Goal: Task Accomplishment & Management: Use online tool/utility

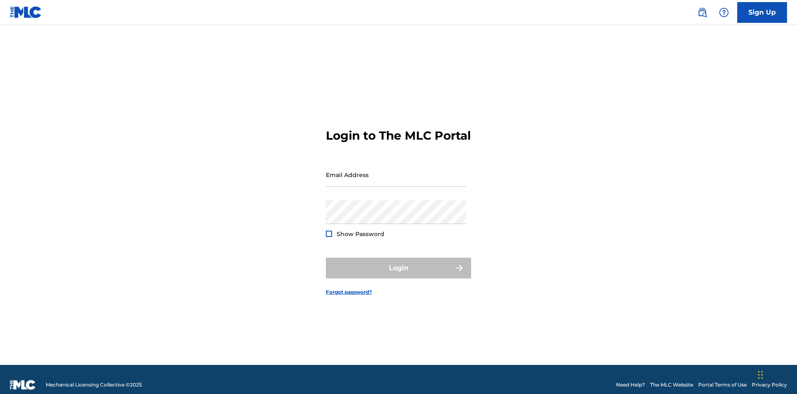
scroll to position [11, 0]
click at [396, 171] on input "Email Address" at bounding box center [396, 175] width 140 height 24
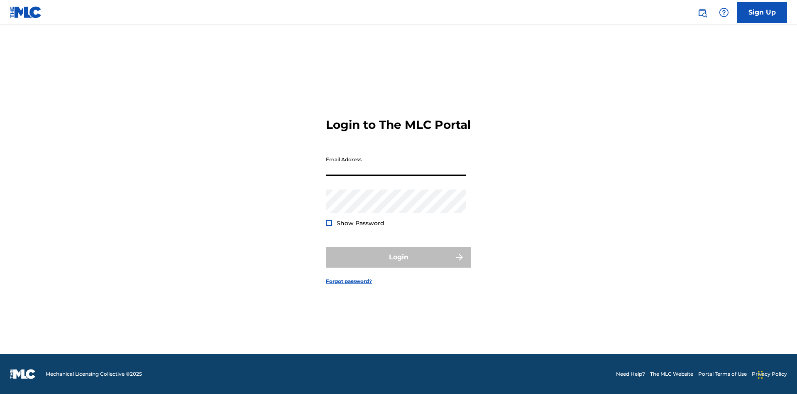
scroll to position [11, 0]
type input "[EMAIL_ADDRESS][DOMAIN_NAME]"
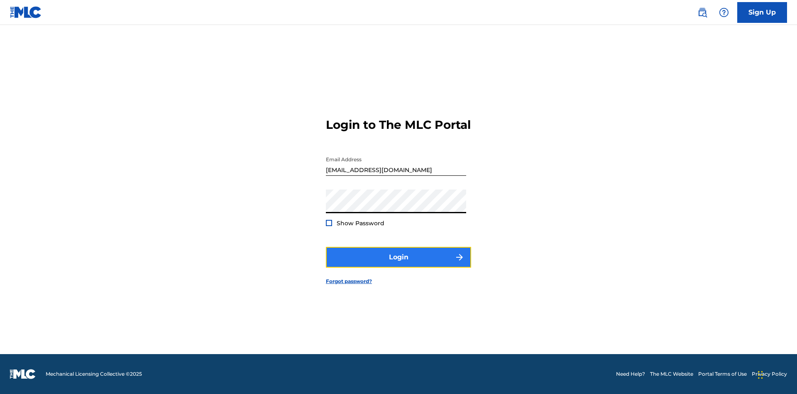
click at [399, 264] on button "Login" at bounding box center [398, 257] width 145 height 21
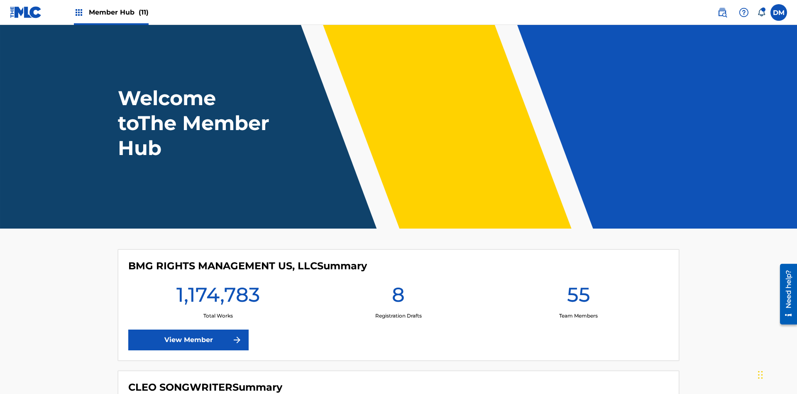
click at [118, 12] on span "Member Hub (11)" at bounding box center [119, 12] width 60 height 10
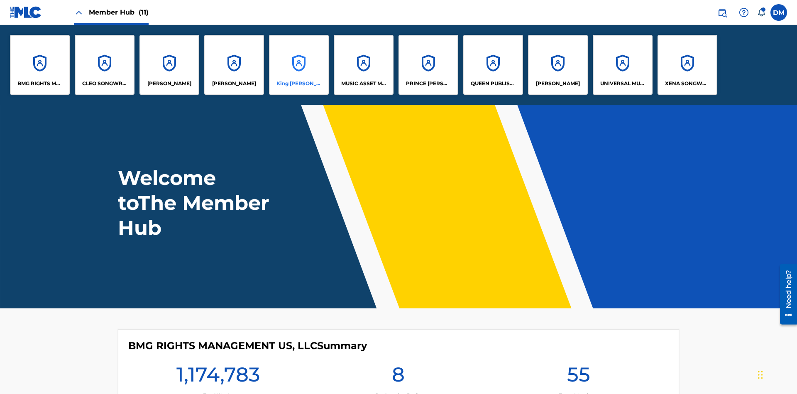
click at [298, 83] on p "King [PERSON_NAME]" at bounding box center [298, 83] width 45 height 7
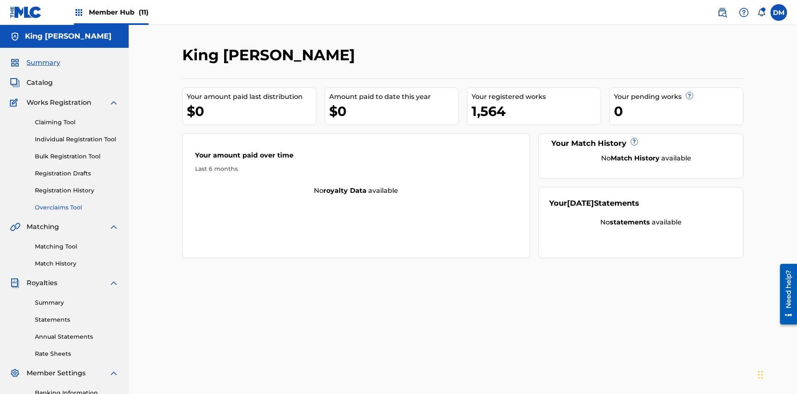
click at [77, 203] on link "Overclaims Tool" at bounding box center [77, 207] width 84 height 9
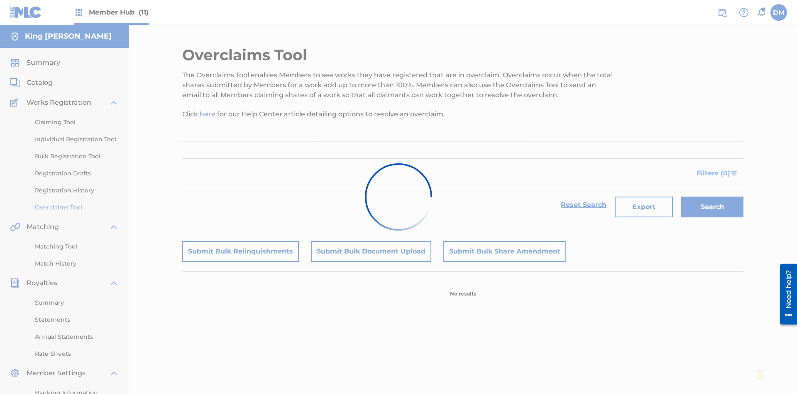
click at [714, 168] on span "Filters ( 0 )" at bounding box center [714, 173] width 34 height 10
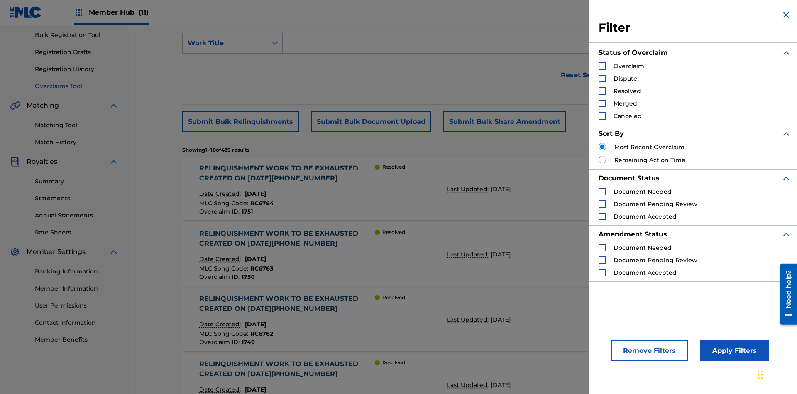
click at [602, 66] on div "Search Form" at bounding box center [602, 65] width 7 height 7
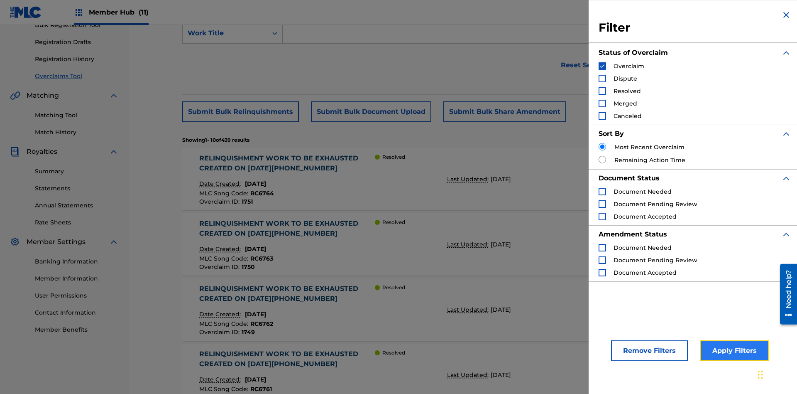
click at [733, 350] on button "Apply Filters" at bounding box center [734, 350] width 68 height 21
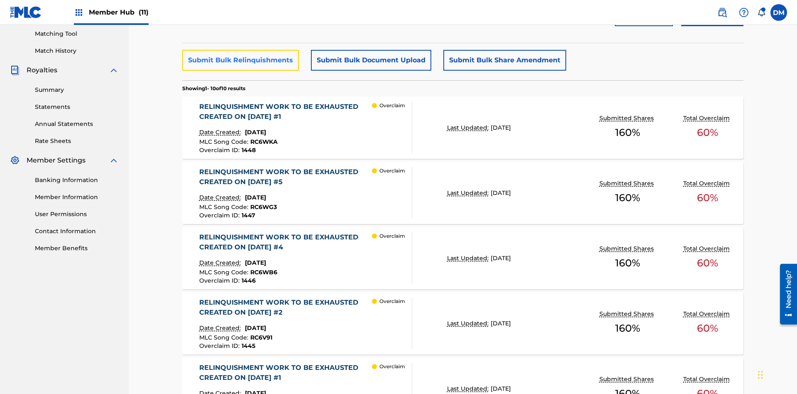
click at [240, 60] on button "Submit Bulk Relinquishments" at bounding box center [240, 60] width 117 height 21
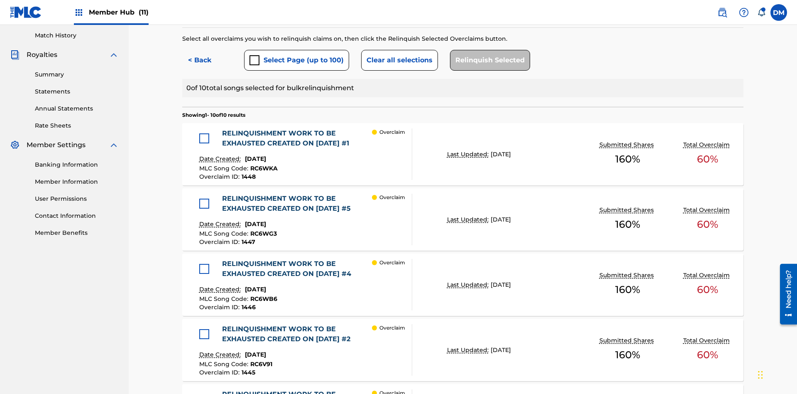
click at [204, 133] on div at bounding box center [204, 138] width 10 height 10
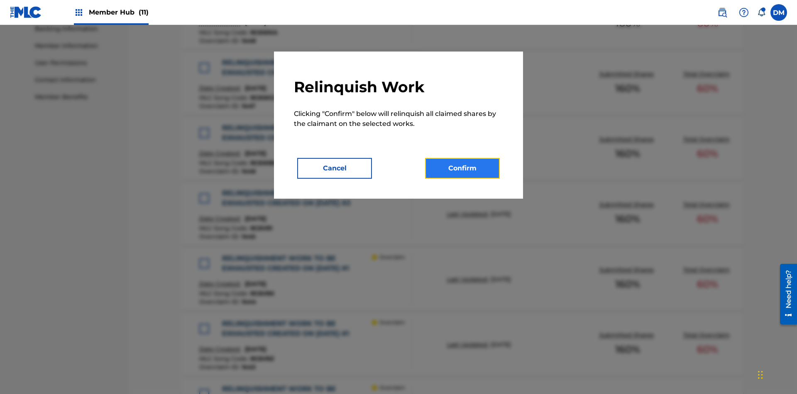
click at [462, 168] on button "Confirm" at bounding box center [462, 168] width 75 height 21
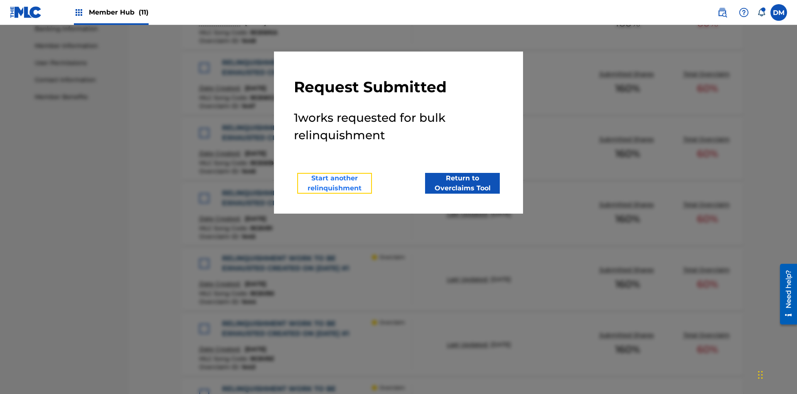
click at [335, 183] on button "Start another relinquishment" at bounding box center [334, 183] width 75 height 21
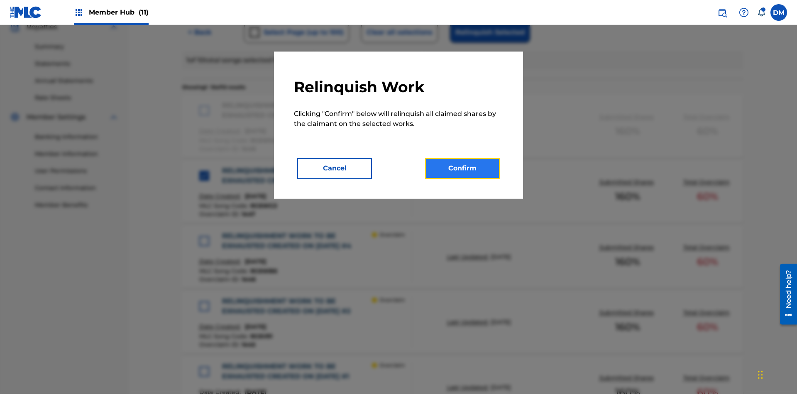
click at [462, 168] on button "Confirm" at bounding box center [462, 168] width 75 height 21
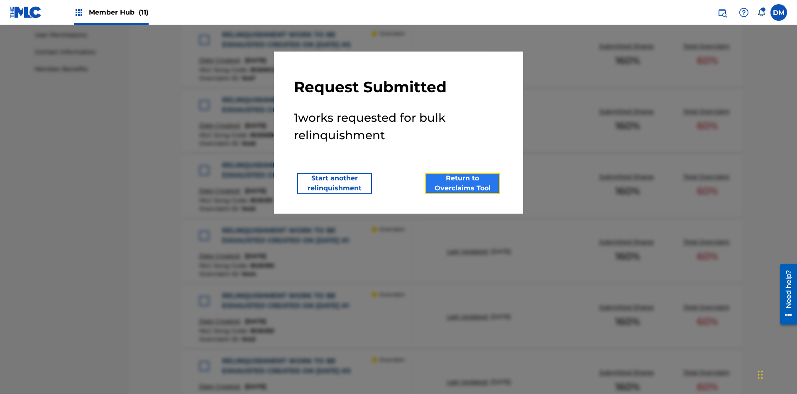
click at [462, 183] on button "Return to Overclaims Tool" at bounding box center [462, 183] width 75 height 21
